Goal: Information Seeking & Learning: Find specific fact

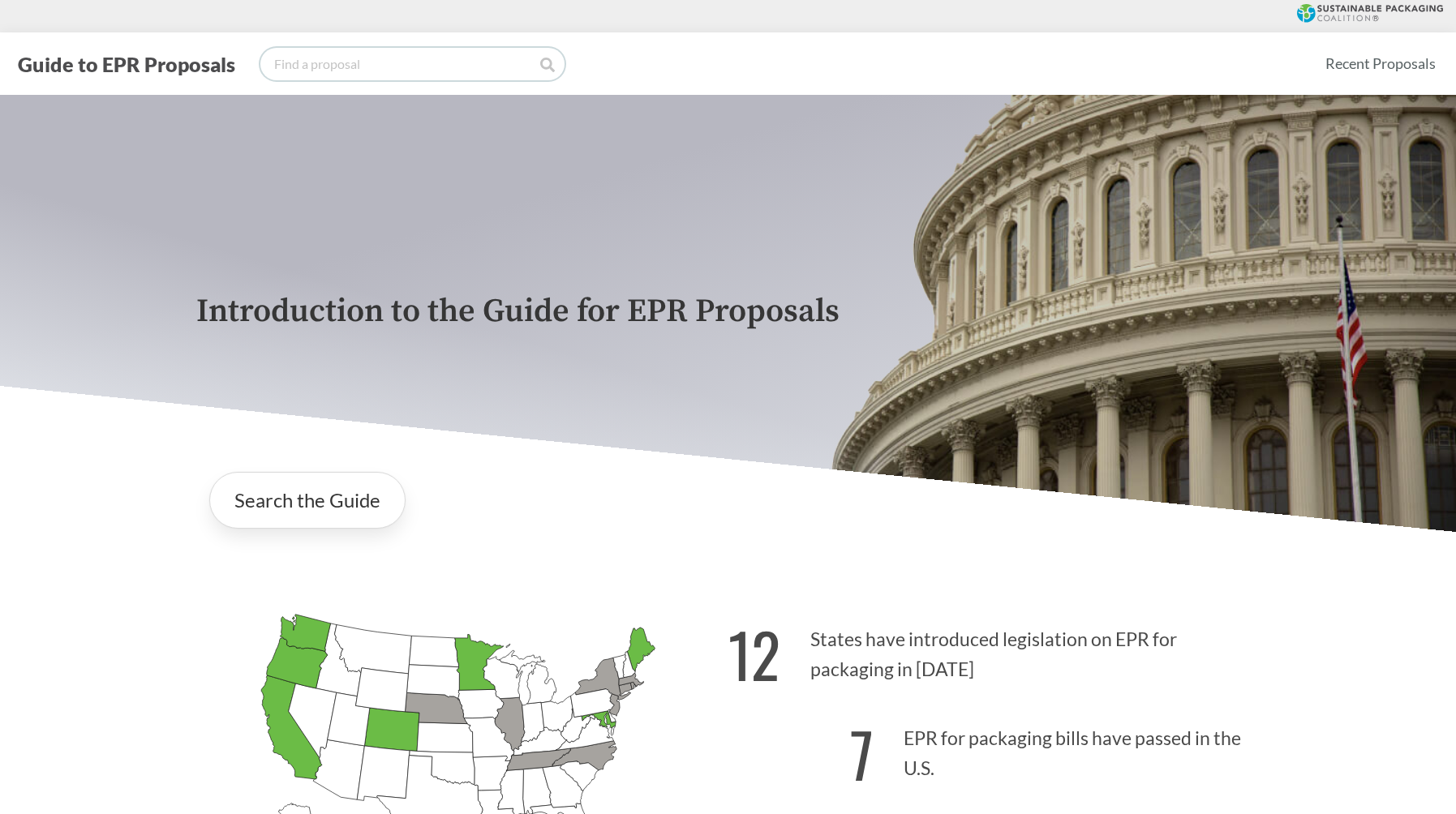
click at [448, 70] on input "search" at bounding box center [412, 63] width 304 height 33
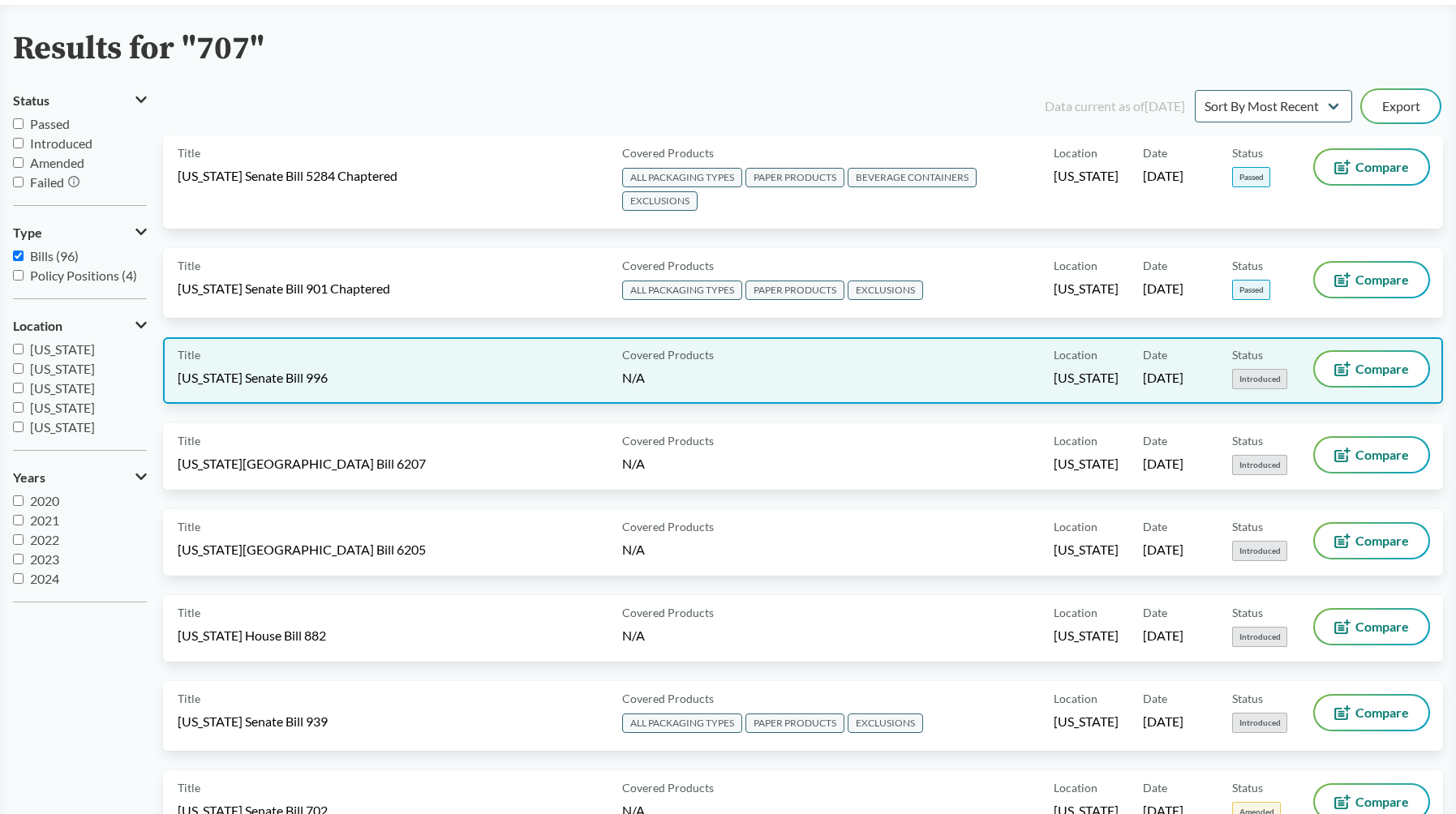
scroll to position [97, 0]
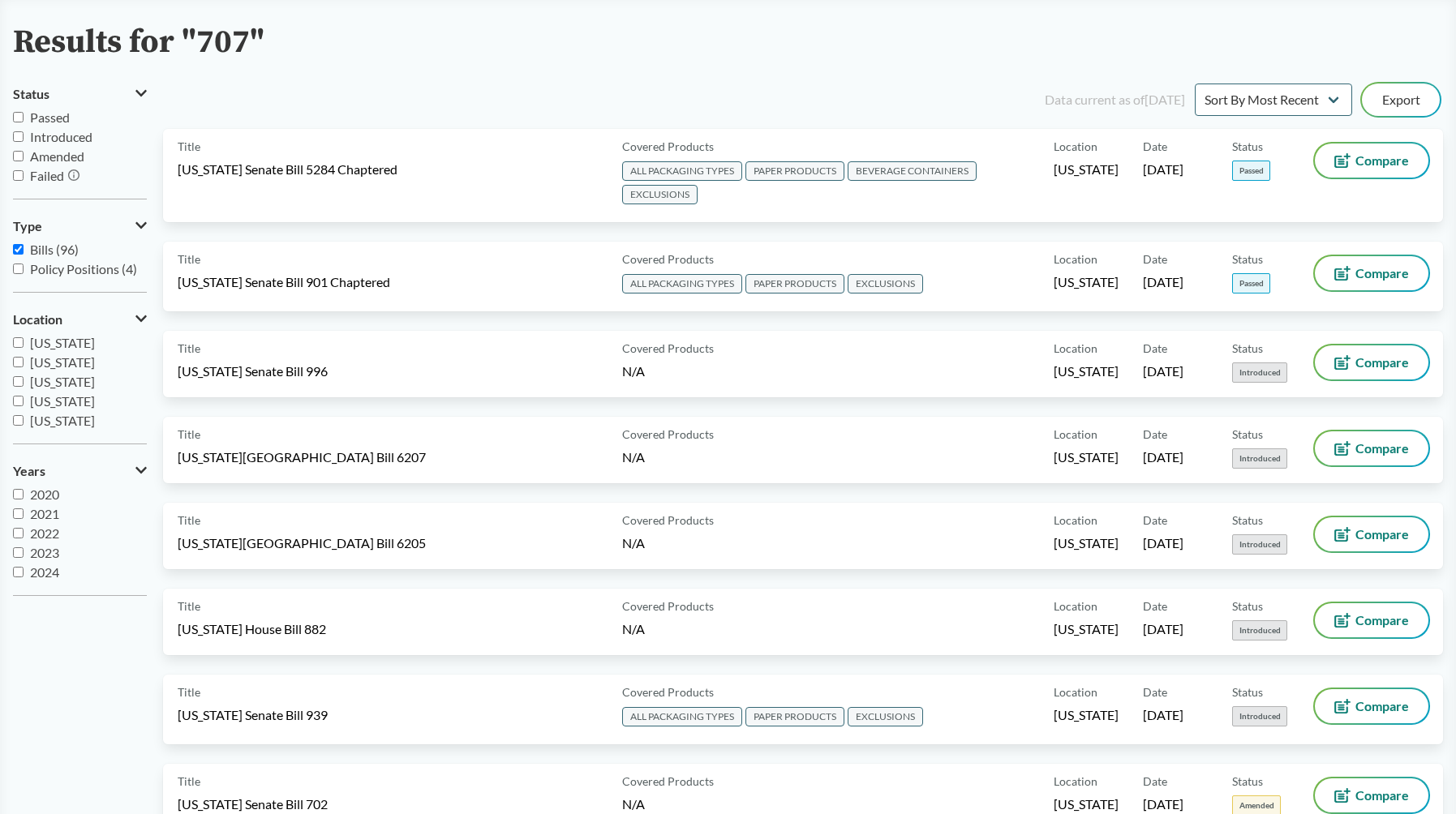
click at [140, 318] on icon at bounding box center [141, 319] width 11 height 13
click at [140, 318] on icon at bounding box center [143, 319] width 8 height 13
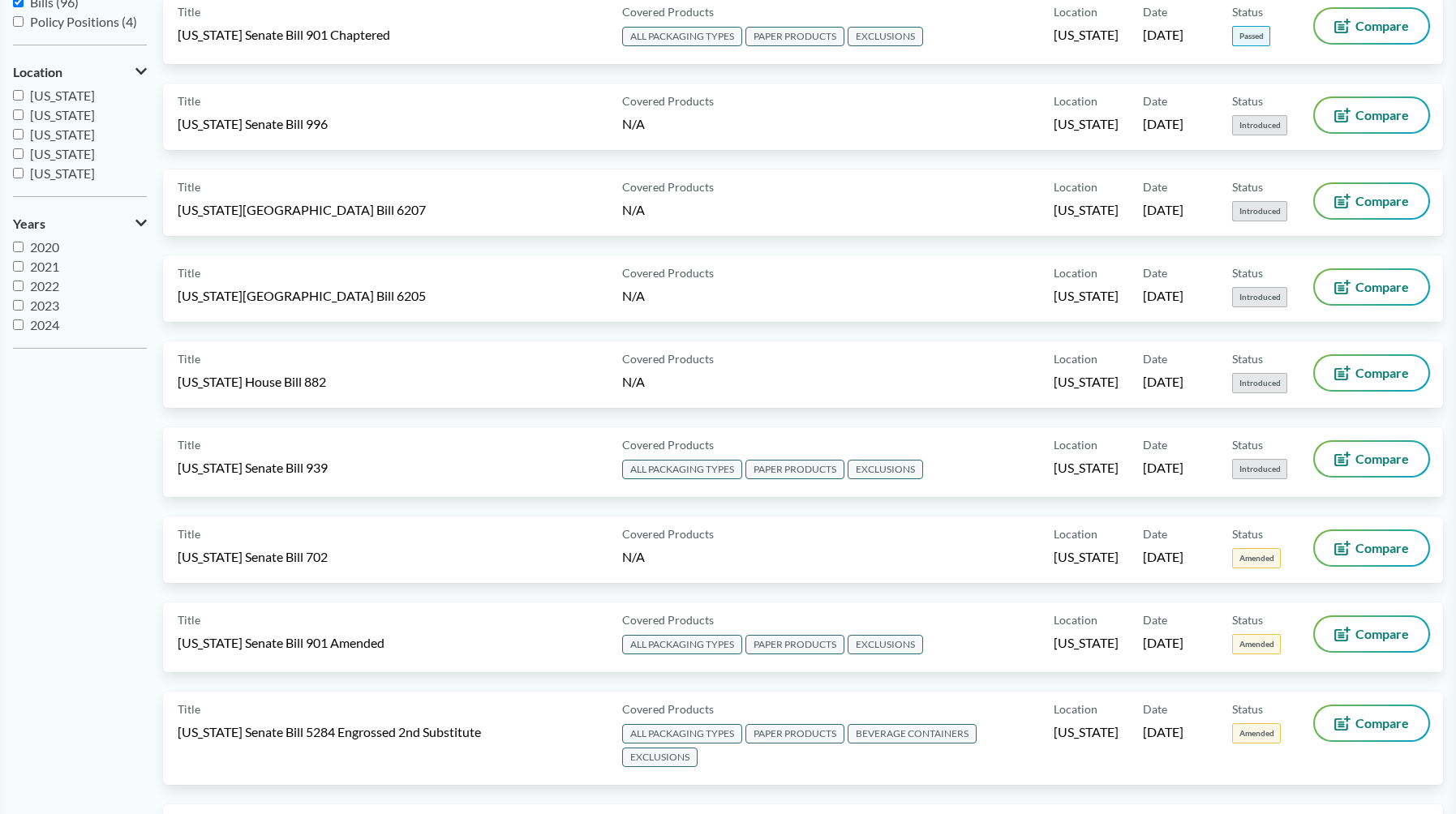
scroll to position [0, 0]
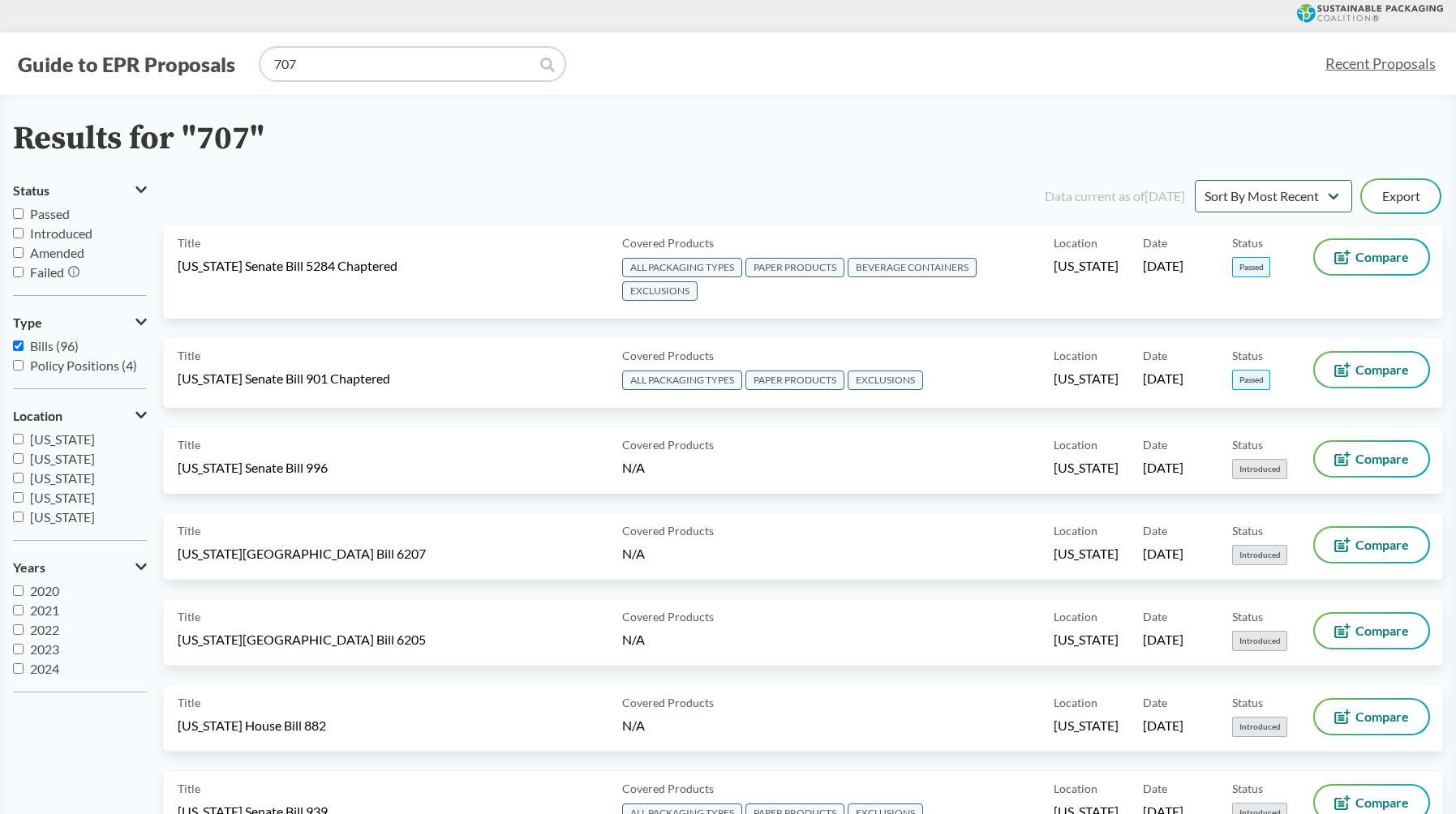
drag, startPoint x: 324, startPoint y: 62, endPoint x: 236, endPoint y: 62, distance: 88.0
click at [236, 62] on div "Guide to EPR Proposals 707" at bounding box center [662, 63] width 1298 height 33
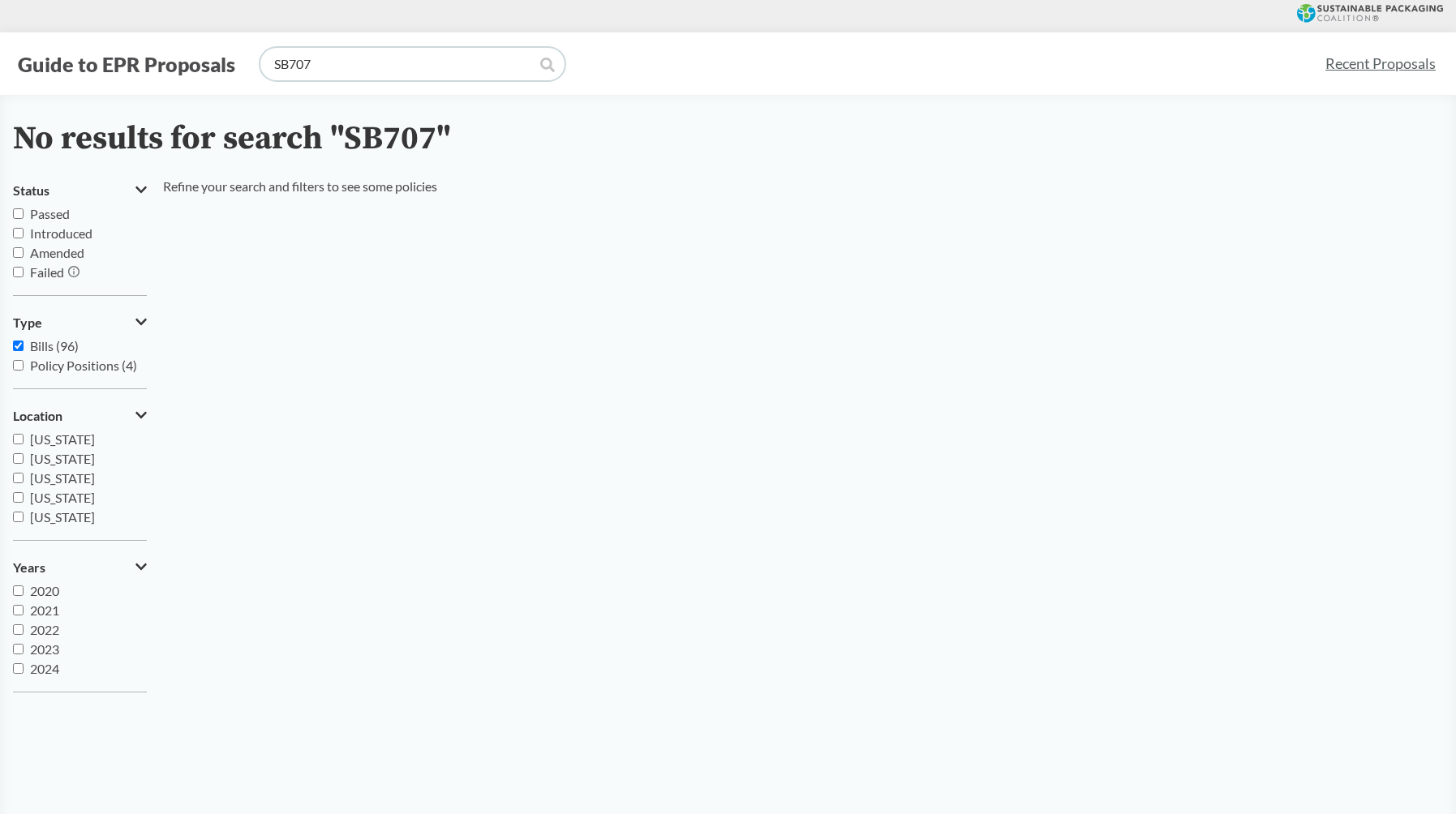
click at [289, 63] on input "SB707" at bounding box center [412, 63] width 304 height 33
type input "SB 707"
click at [141, 414] on icon at bounding box center [141, 414] width 11 height 13
click at [141, 414] on icon at bounding box center [143, 414] width 8 height 13
drag, startPoint x: 329, startPoint y: 67, endPoint x: 226, endPoint y: 67, distance: 103.0
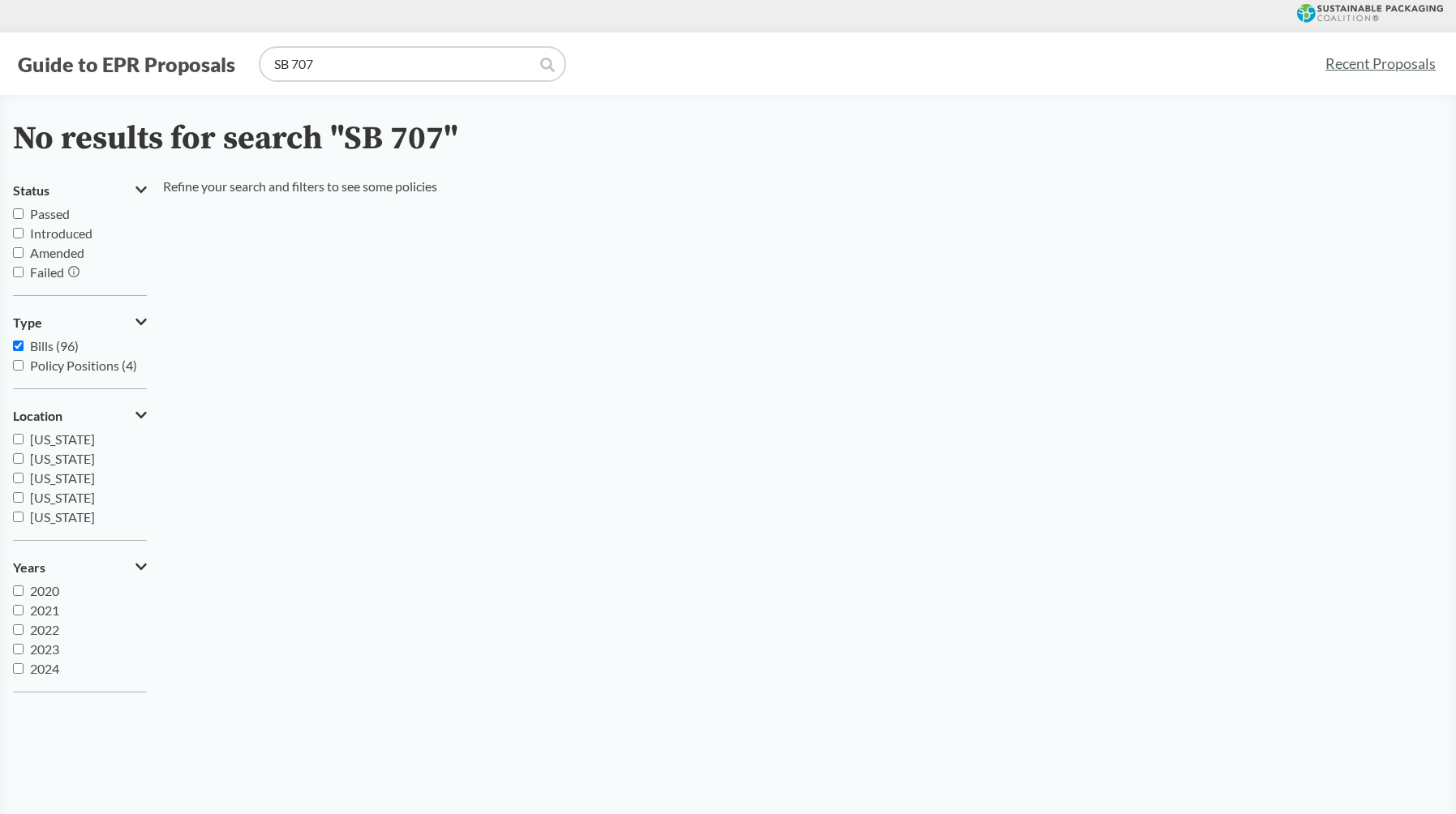
click at [226, 67] on div "Guide to EPR Proposals SB 707" at bounding box center [662, 63] width 1298 height 33
